Goal: Task Accomplishment & Management: Complete application form

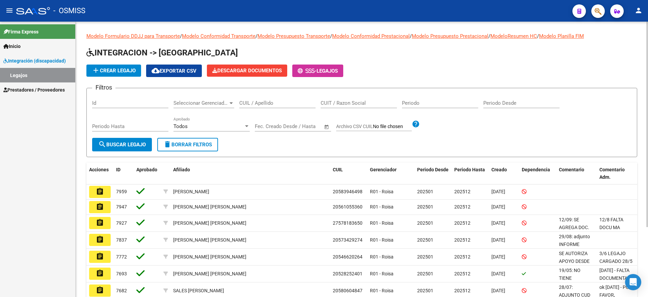
click at [119, 70] on span "add Crear Legajo" at bounding box center [114, 71] width 44 height 6
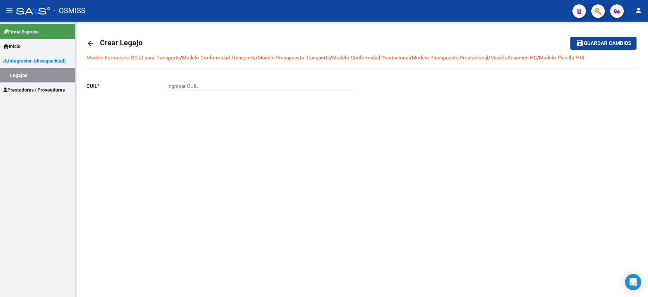
click at [206, 80] on div "Ingresar CUIL" at bounding box center [260, 84] width 186 height 15
paste input "27-56110600-8"
type input "27-56110600-8"
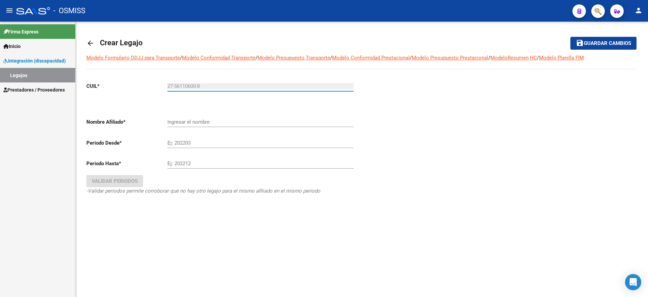
type input "[PERSON_NAME]"
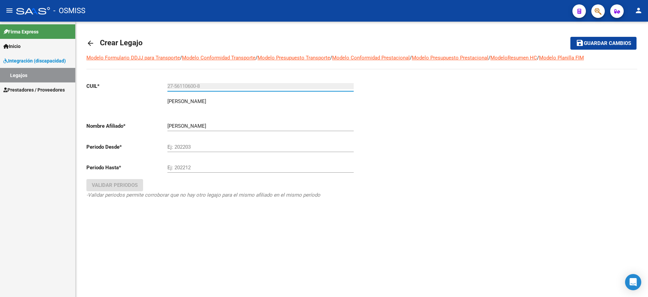
type input "27-56110600-8"
click at [217, 147] on input "Ej: 202203" at bounding box center [260, 147] width 186 height 6
type input "202508"
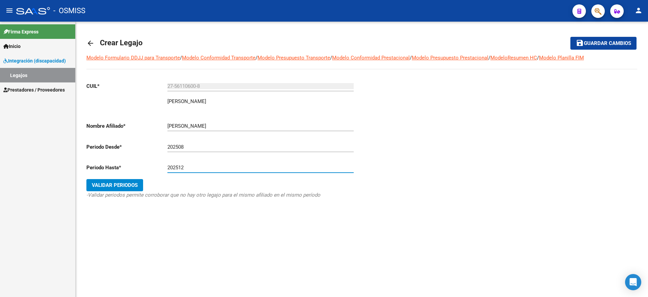
type input "202512"
click at [115, 186] on span "Validar Periodos" at bounding box center [115, 185] width 46 height 6
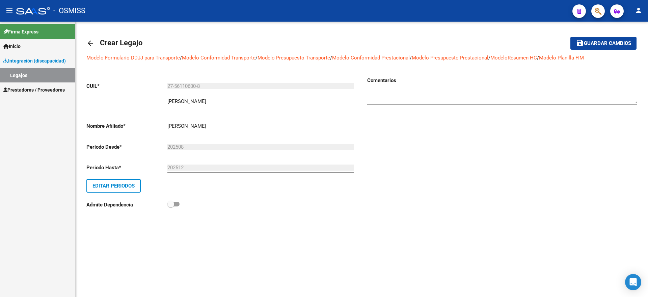
click at [197, 144] on input "202508" at bounding box center [260, 147] width 186 height 6
click at [136, 185] on button "Editar Periodos" at bounding box center [113, 186] width 54 height 14
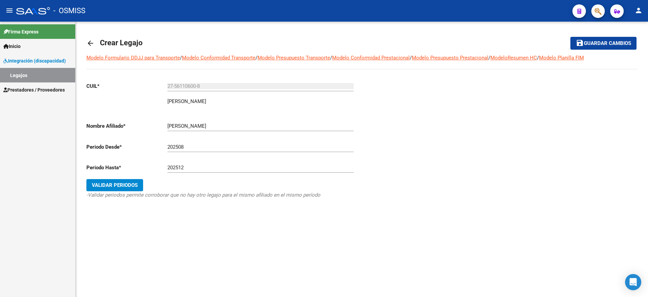
click at [193, 147] on input "202508" at bounding box center [260, 147] width 186 height 6
type input "202501"
click at [130, 187] on span "Validar Periodos" at bounding box center [115, 185] width 46 height 6
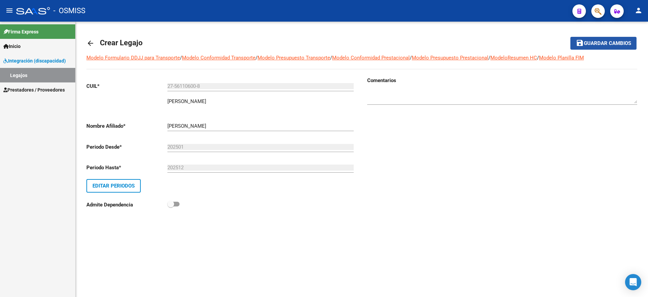
click at [601, 42] on span "Guardar cambios" at bounding box center [607, 44] width 47 height 6
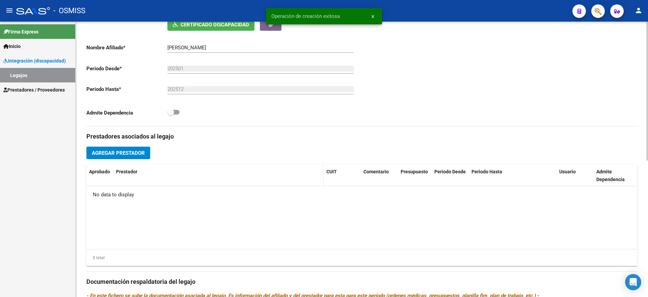
scroll to position [127, 0]
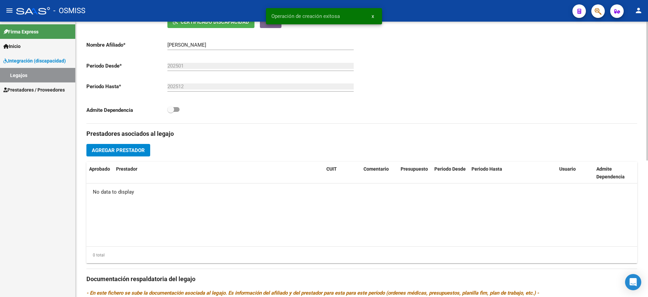
click at [114, 153] on button "Agregar Prestador" at bounding box center [118, 150] width 64 height 12
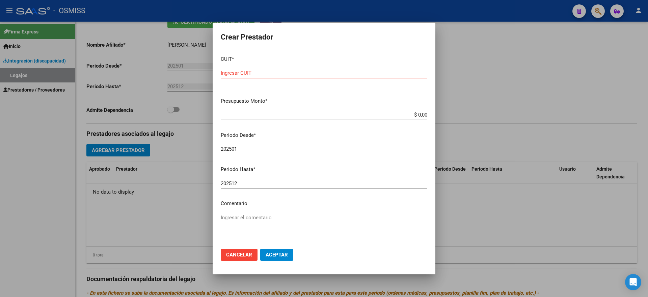
paste input "27-32483335-3"
type input "27-32483335-3"
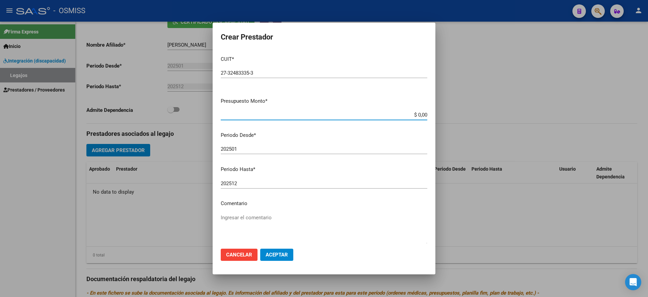
type input "$ 0,01"
type input "202508"
click at [274, 255] on span "Aceptar" at bounding box center [277, 254] width 22 height 6
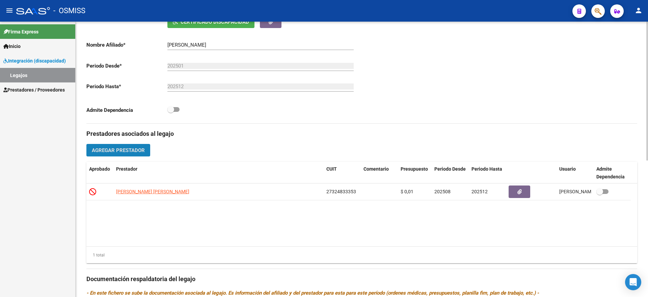
click at [131, 150] on span "Agregar Prestador" at bounding box center [118, 150] width 53 height 6
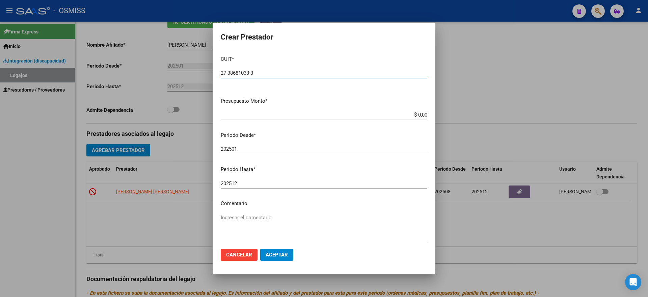
type input "27-38681033-3"
type input "$ 0,01"
click at [249, 149] on input "202501" at bounding box center [324, 149] width 207 height 6
type input "202508"
click at [282, 252] on span "Aceptar" at bounding box center [277, 254] width 22 height 6
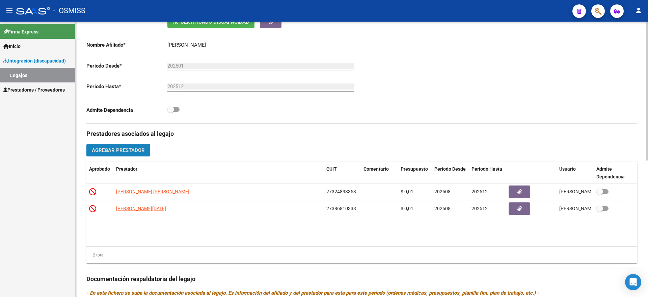
click at [140, 152] on span "Agregar Prestador" at bounding box center [118, 150] width 53 height 6
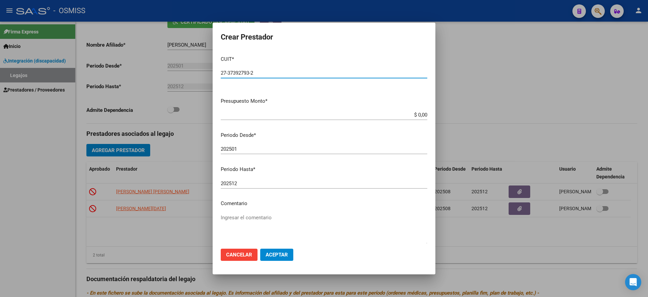
type input "27-37392793-2"
type input "$ 0,01"
click at [253, 146] on input "202501" at bounding box center [324, 149] width 207 height 6
type input "202508"
click at [283, 254] on span "Aceptar" at bounding box center [277, 254] width 22 height 6
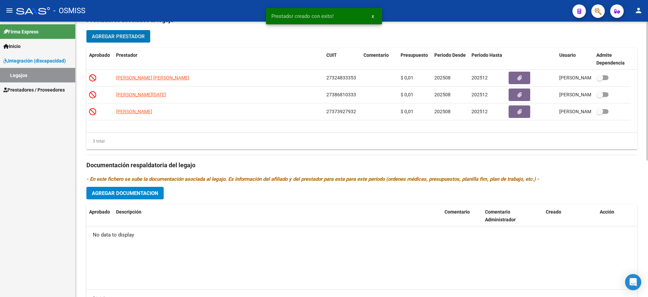
scroll to position [253, 0]
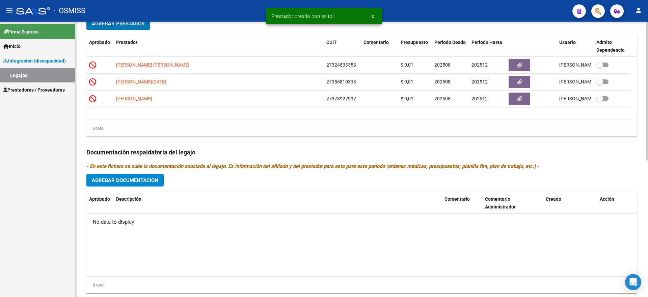
click at [117, 187] on div "Prestadores asociados al legajo Agregar Prestador Aprobado Prestador CUIT Comen…" at bounding box center [361, 147] width 551 height 301
click at [119, 183] on span "Agregar Documentacion" at bounding box center [125, 180] width 67 height 6
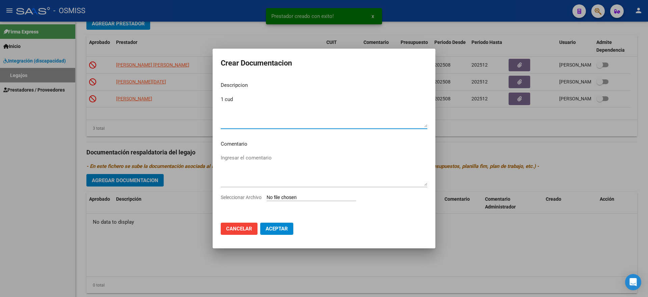
type textarea "1 cud"
click at [281, 194] on input "Seleccionar Archivo" at bounding box center [311, 197] width 89 height 6
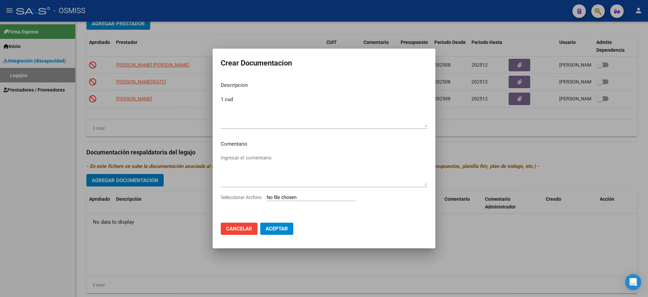
type input "C:\fakepath\1 CUD.PDF"
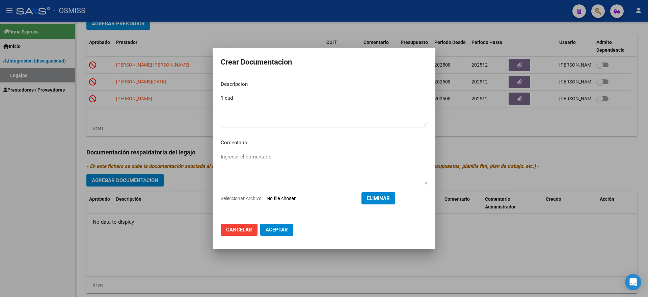
click at [280, 225] on button "Aceptar" at bounding box center [276, 229] width 33 height 12
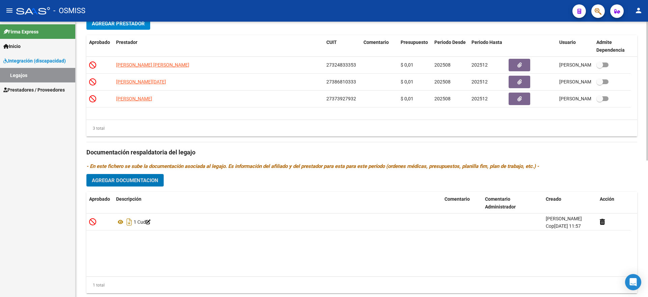
click at [127, 180] on span "Agregar Documentacion" at bounding box center [125, 180] width 67 height 6
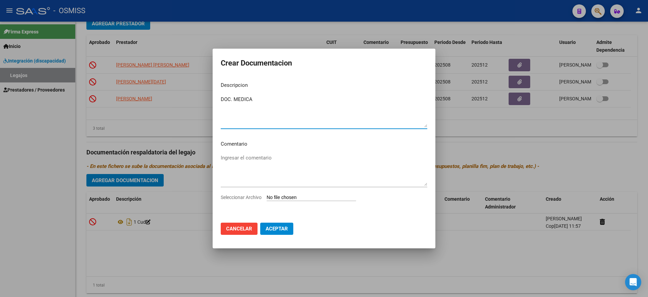
type textarea "DOC. MEDICA"
click at [326, 197] on input "Seleccionar Archivo" at bounding box center [311, 197] width 89 height 6
type input "C:\fakepath\1 DOC. MEDICA ok.pdf"
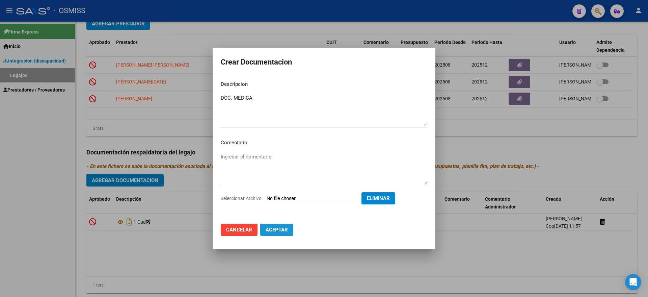
click at [266, 229] on span "Aceptar" at bounding box center [277, 230] width 22 height 6
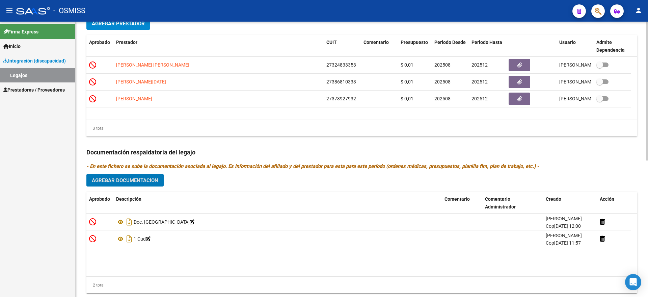
click at [150, 179] on span "Agregar Documentacion" at bounding box center [125, 180] width 67 height 6
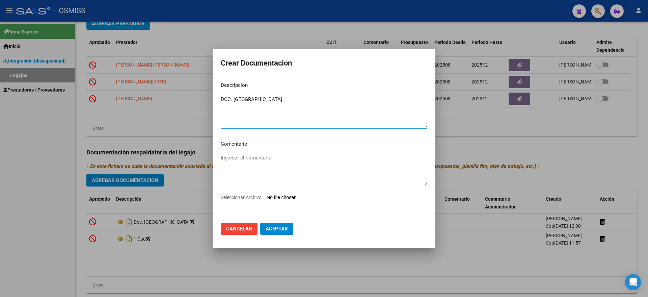
type textarea "DOC. [GEOGRAPHIC_DATA]"
click at [303, 196] on input "Seleccionar Archivo" at bounding box center [311, 197] width 89 height 6
type input "C:\fakepath\1 doc. flia.pdf"
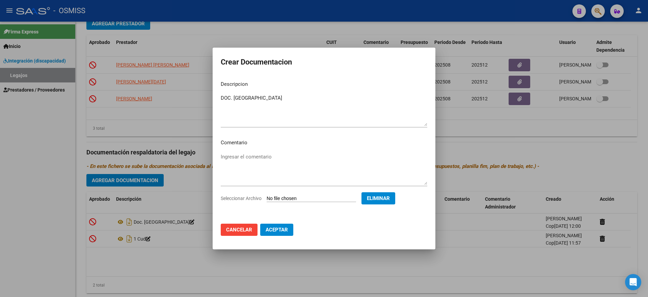
click at [276, 232] on span "Aceptar" at bounding box center [277, 230] width 22 height 6
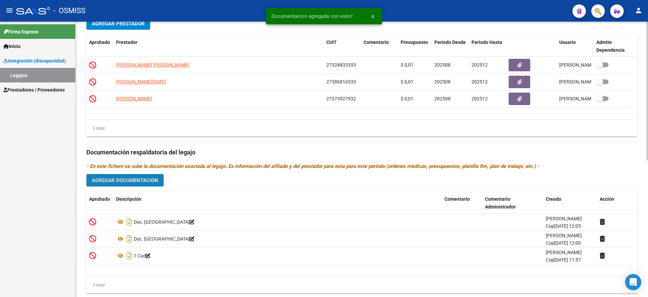
click at [130, 180] on span "Agregar Documentacion" at bounding box center [125, 180] width 67 height 6
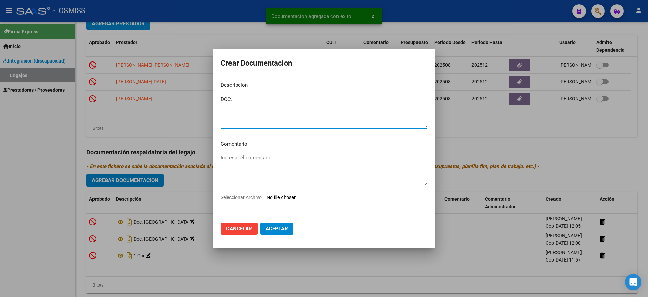
type textarea "DOC."
click at [299, 197] on input "Seleccionar Archivo" at bounding box center [311, 197] width 89 height 6
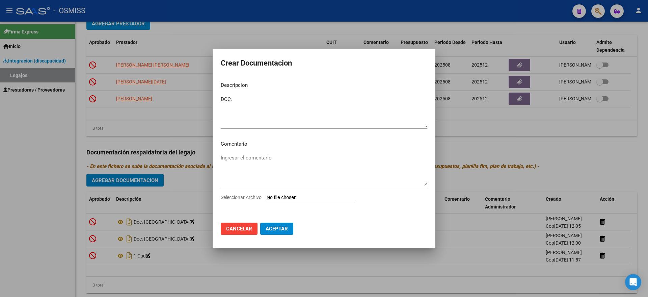
type input "C:\fakepath\1 doc. PSG OK.pdf"
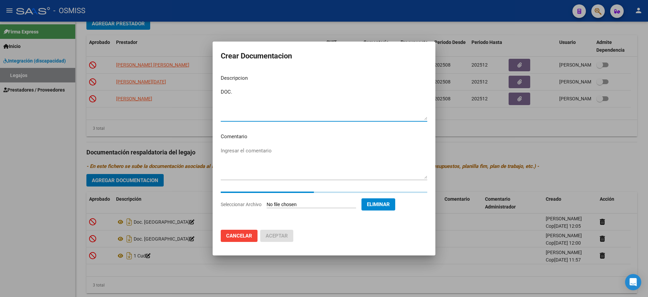
click at [270, 98] on textarea "DOC." at bounding box center [324, 104] width 207 height 32
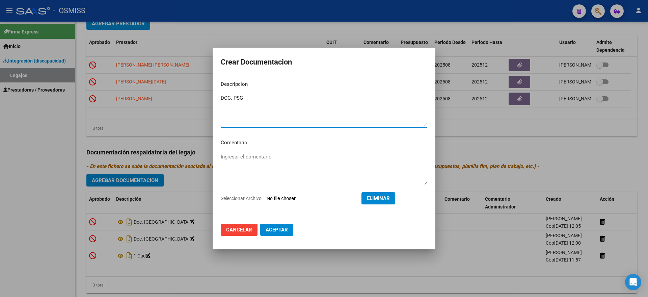
type textarea "DOC. PSG"
click at [280, 231] on span "Aceptar" at bounding box center [277, 230] width 22 height 6
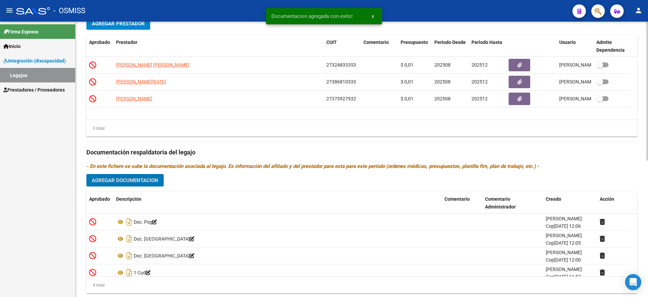
click at [132, 179] on span "Agregar Documentacion" at bounding box center [125, 180] width 67 height 6
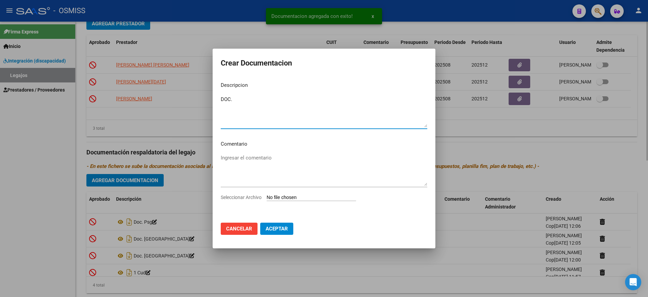
type textarea "DOC."
click at [297, 193] on div "Seleccionar Archivo" at bounding box center [324, 199] width 207 height 13
click at [297, 197] on input "Seleccionar Archivo" at bounding box center [311, 197] width 89 height 6
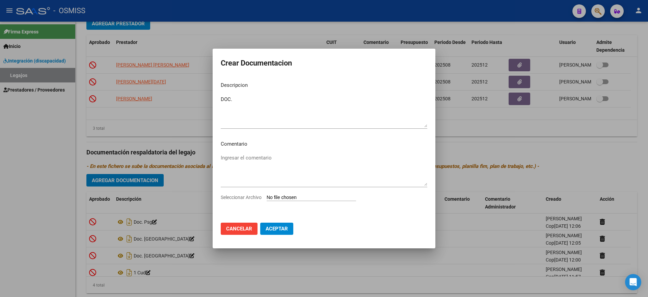
type input "C:\fakepath\1 doc. PSICO ok ok.pdf"
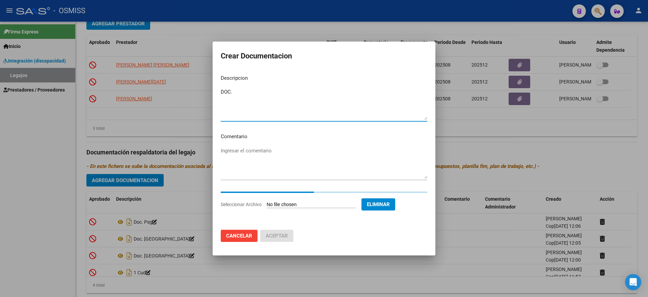
click at [255, 92] on textarea "DOC." at bounding box center [324, 104] width 207 height 32
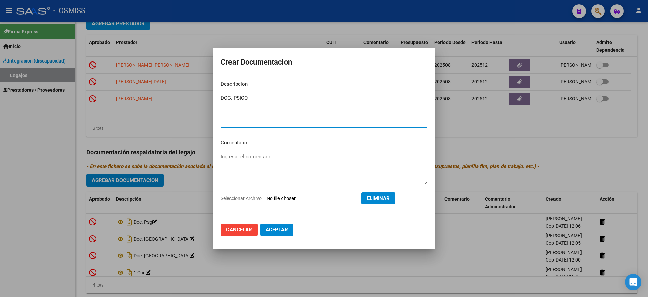
type textarea "DOC. PSICO"
click at [281, 235] on button "Aceptar" at bounding box center [276, 229] width 33 height 12
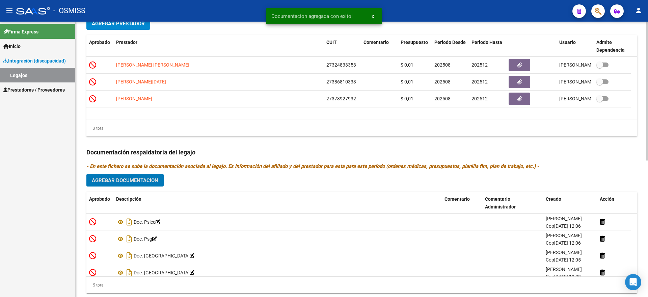
click at [127, 175] on button "Agregar Documentacion" at bounding box center [124, 180] width 77 height 12
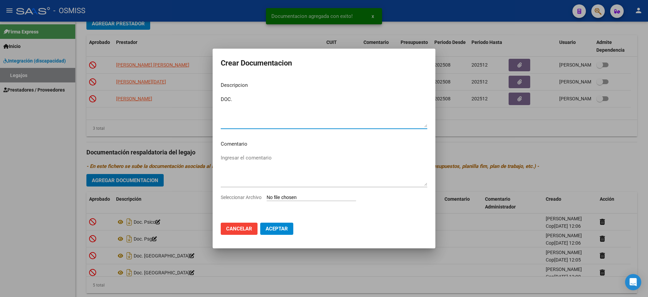
type textarea "DOC."
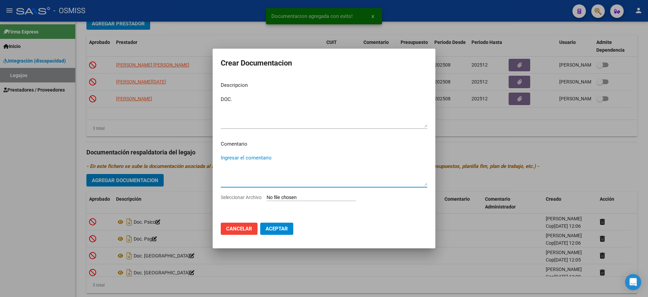
click at [275, 195] on input "Seleccionar Archivo" at bounding box center [311, 197] width 89 height 6
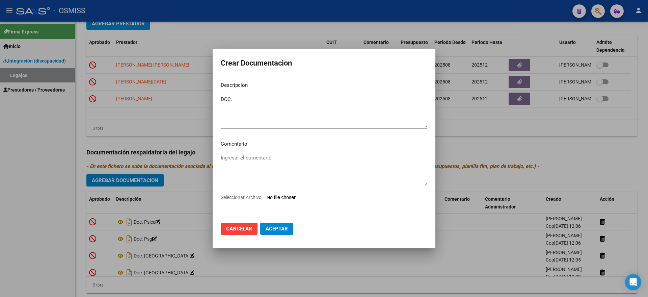
type input "C:\fakepath\1 doc. T.O. ok.pdf"
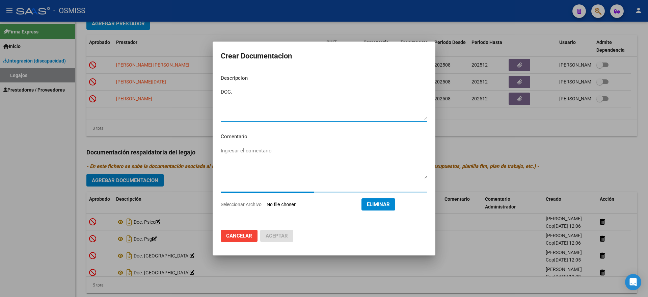
click at [248, 93] on textarea "DOC." at bounding box center [324, 104] width 207 height 32
type textarea "DOC. T.O."
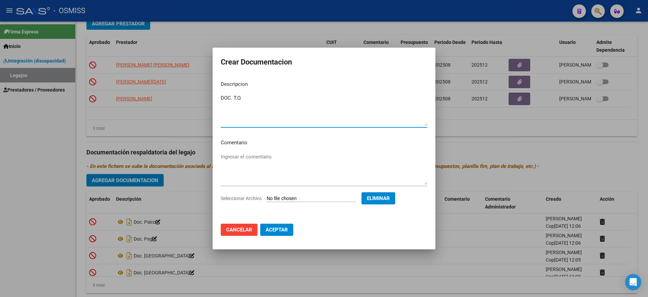
click at [281, 229] on span "Aceptar" at bounding box center [277, 230] width 22 height 6
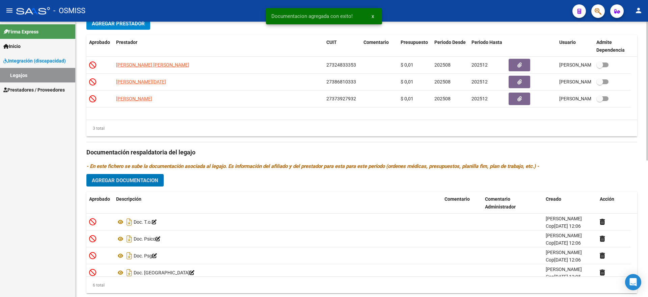
click at [135, 178] on span "Agregar Documentacion" at bounding box center [125, 180] width 67 height 6
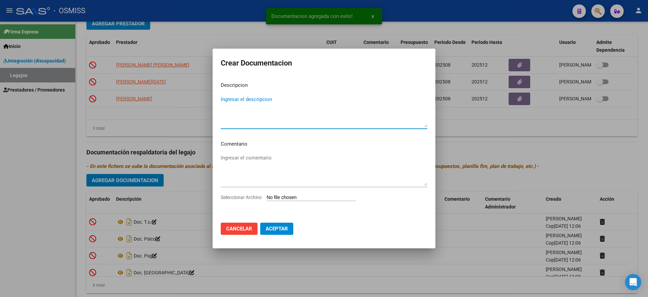
click at [284, 197] on input "Seleccionar Archivo" at bounding box center [311, 197] width 89 height 6
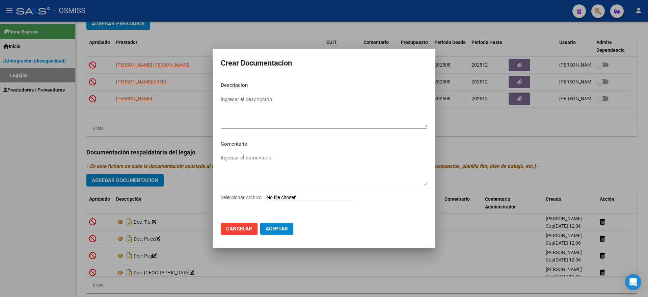
click at [290, 198] on input "Seleccionar Archivo" at bounding box center [311, 197] width 89 height 6
type input "C:\fakepath\INFORME [PERSON_NAME].pdf"
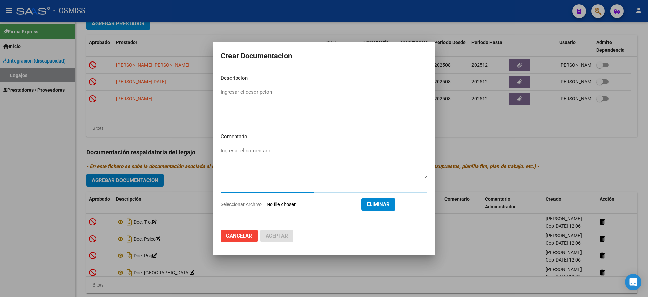
click at [231, 91] on textarea "Ingresar el descripcion" at bounding box center [324, 104] width 207 height 32
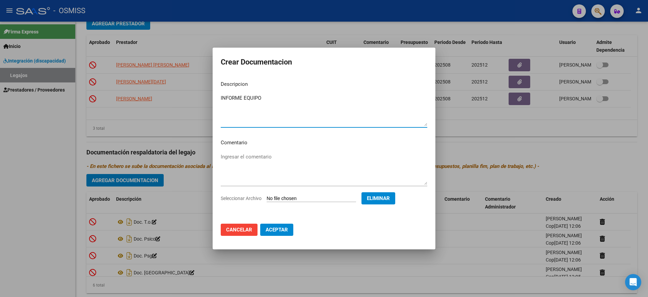
type textarea "INFORME EQUIPO"
click at [283, 228] on span "Aceptar" at bounding box center [277, 230] width 22 height 6
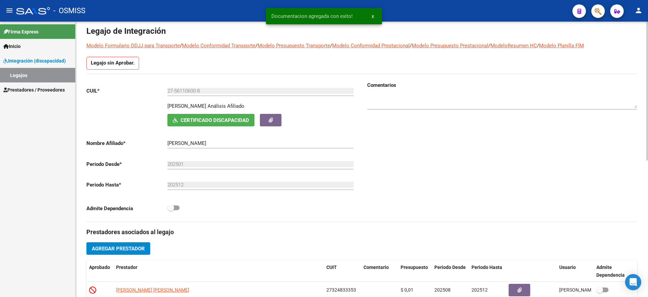
scroll to position [0, 0]
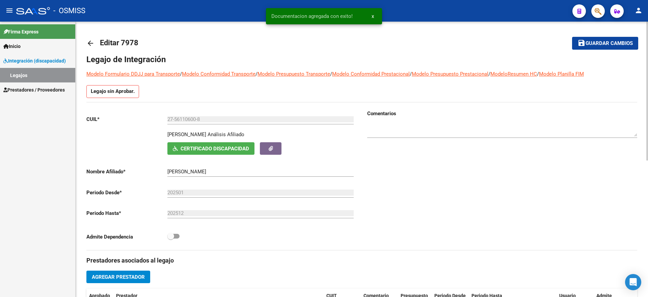
click at [587, 44] on span "Guardar cambios" at bounding box center [609, 44] width 47 height 6
click at [31, 73] on link "Legajos" at bounding box center [37, 75] width 75 height 15
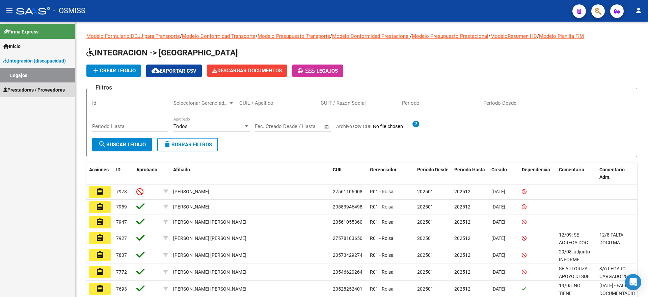
click at [33, 90] on span "Prestadores / Proveedores" at bounding box center [33, 89] width 61 height 7
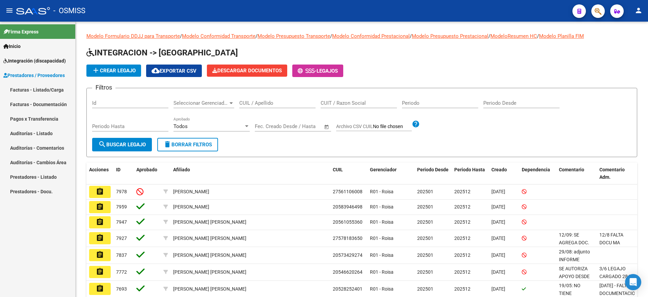
click at [34, 99] on mat-nav-list "Facturas - Listado/Carga Facturas - Documentación Pagos x Transferencia Auditor…" at bounding box center [37, 140] width 75 height 116
click at [41, 89] on link "Facturas - Listado/Carga" at bounding box center [37, 89] width 75 height 15
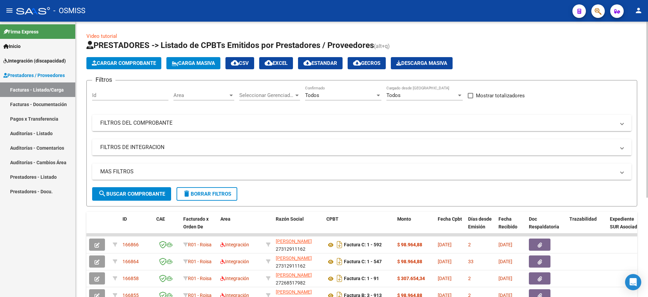
click at [416, 98] on div "Todos Cargado desde [GEOGRAPHIC_DATA]" at bounding box center [425, 93] width 76 height 15
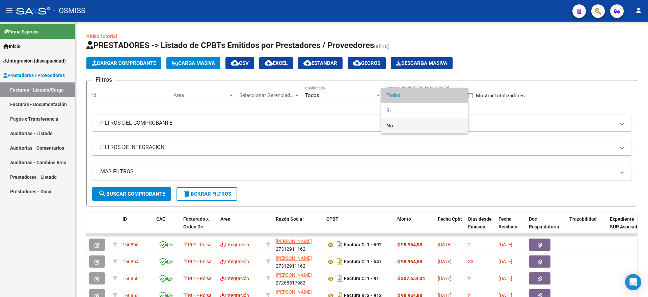
click at [395, 124] on span "No" at bounding box center [425, 125] width 76 height 15
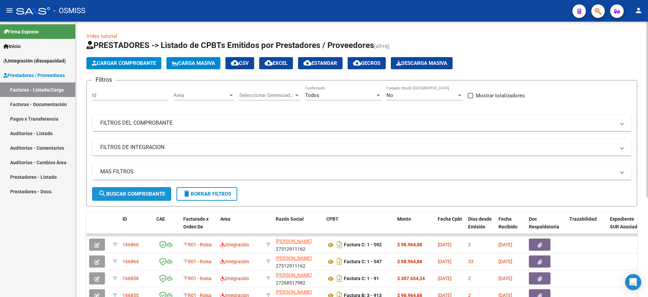
drag, startPoint x: 135, startPoint y: 189, endPoint x: 161, endPoint y: 189, distance: 25.7
click at [136, 189] on button "search Buscar Comprobante" at bounding box center [131, 194] width 79 height 14
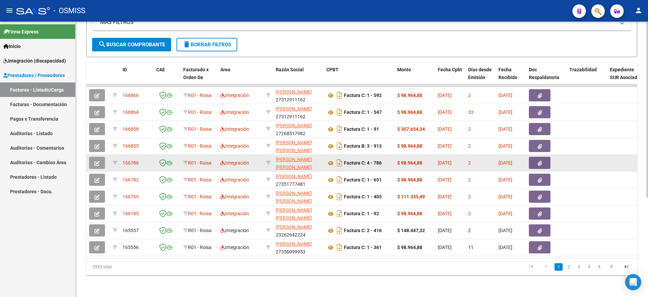
scroll to position [156, 0]
